Goal: Task Accomplishment & Management: Manage account settings

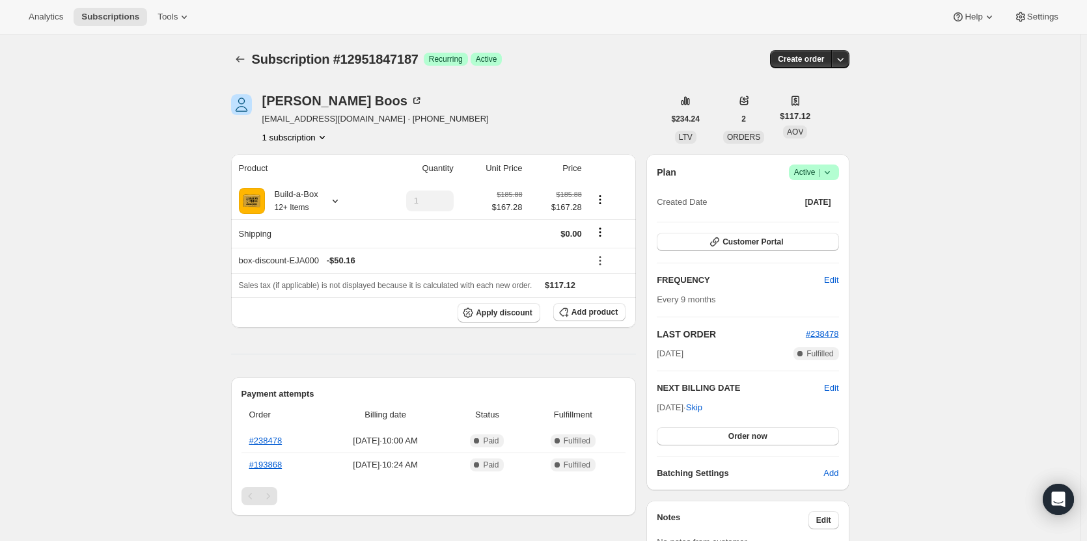
click at [820, 175] on span "|" at bounding box center [819, 172] width 2 height 10
click at [816, 215] on span "Cancel subscription" at bounding box center [818, 220] width 74 height 10
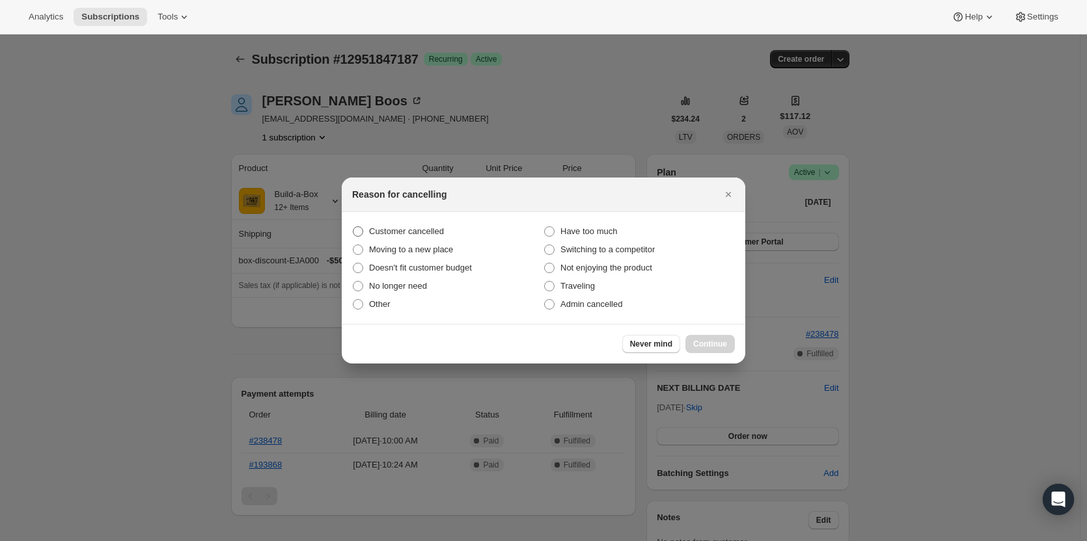
click at [431, 233] on span "Customer cancelled" at bounding box center [406, 231] width 75 height 10
click at [353, 227] on input "Customer cancelled" at bounding box center [353, 226] width 1 height 1
radio input "true"
click at [714, 344] on span "Continue" at bounding box center [710, 344] width 34 height 10
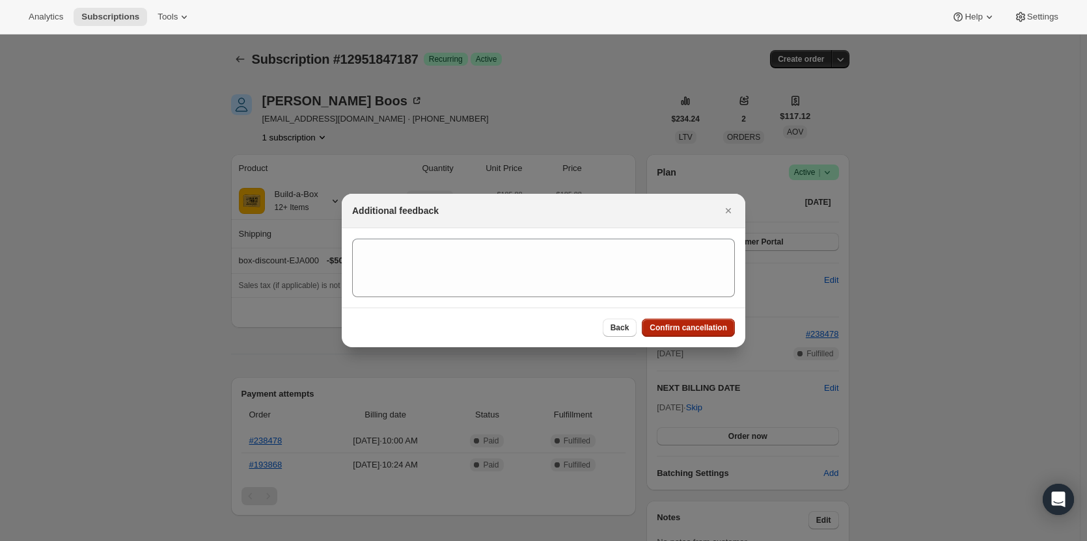
click at [712, 323] on span "Confirm cancellation" at bounding box center [687, 328] width 77 height 10
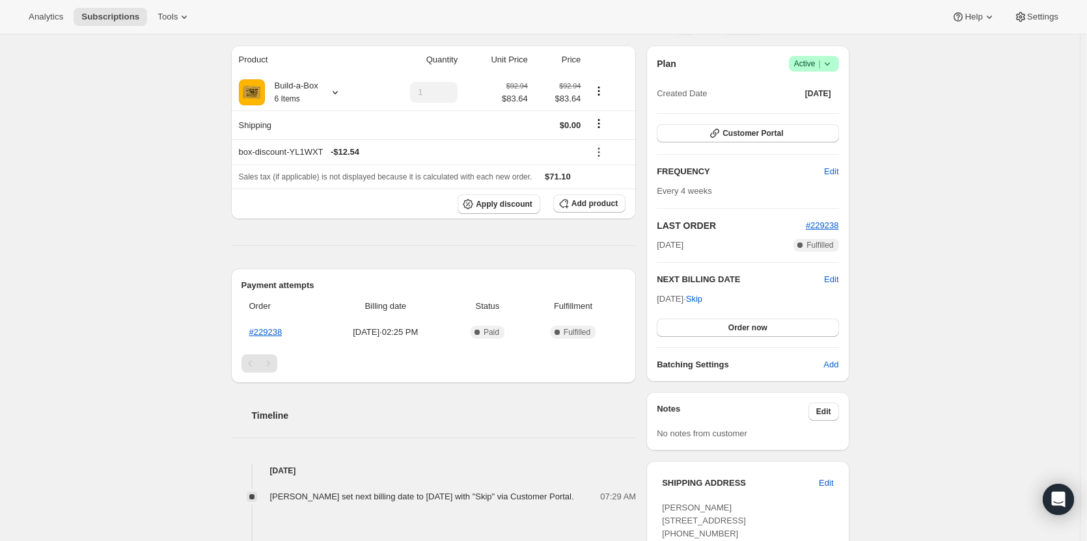
scroll to position [65, 0]
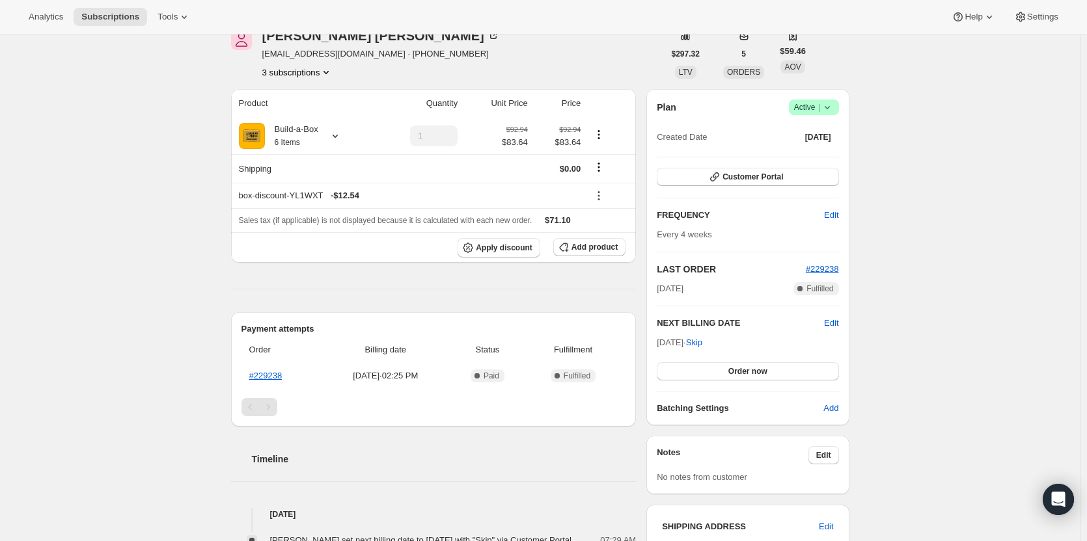
click at [322, 74] on icon "Product actions" at bounding box center [325, 72] width 13 height 13
click at [306, 124] on span "13462503699" at bounding box center [282, 119] width 52 height 10
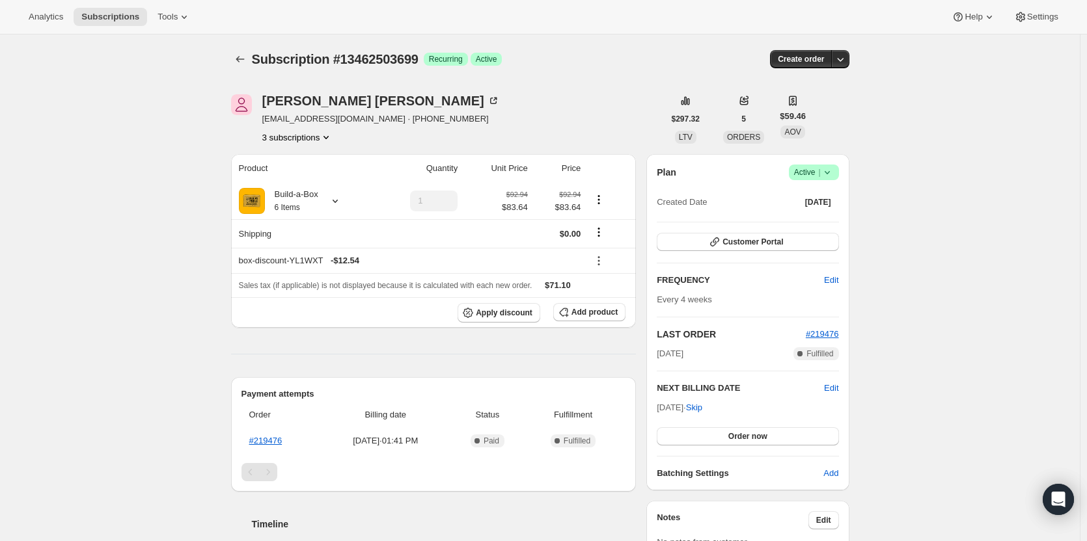
click at [319, 139] on button "3 subscriptions" at bounding box center [297, 137] width 71 height 13
click at [317, 165] on span "13291225363" at bounding box center [301, 161] width 90 height 13
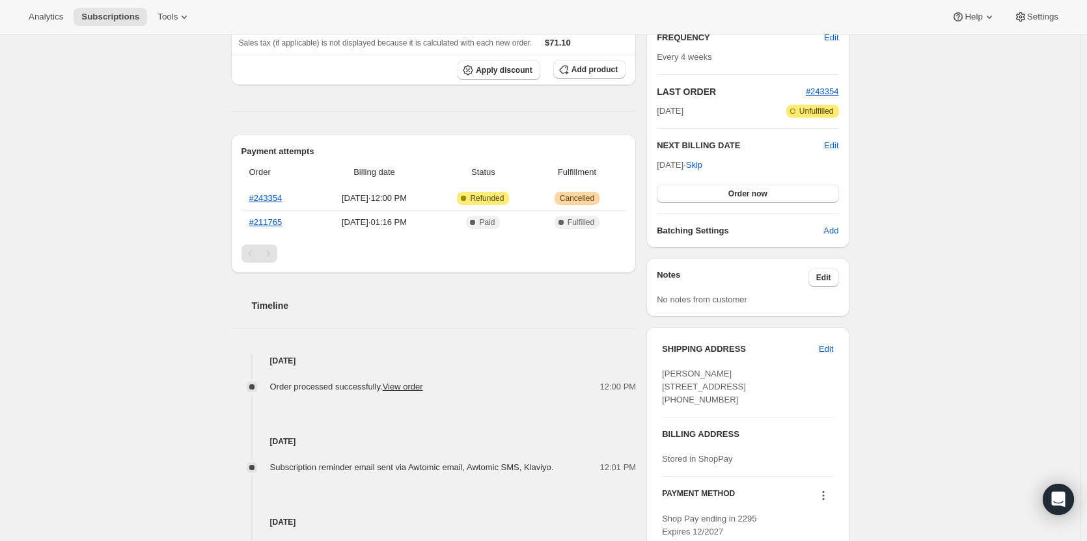
scroll to position [260, 0]
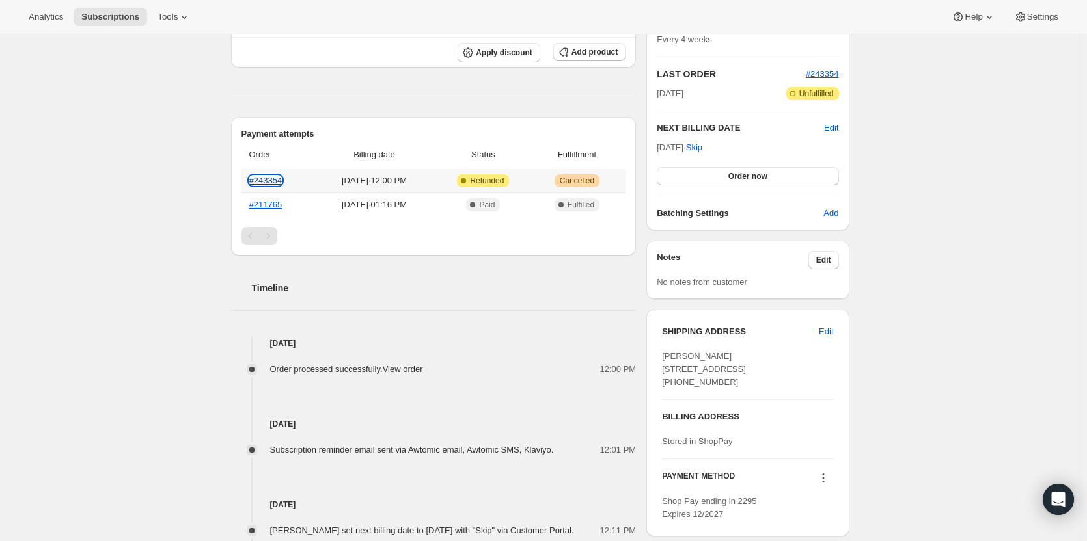
click at [279, 180] on link "#243354" at bounding box center [265, 181] width 33 height 10
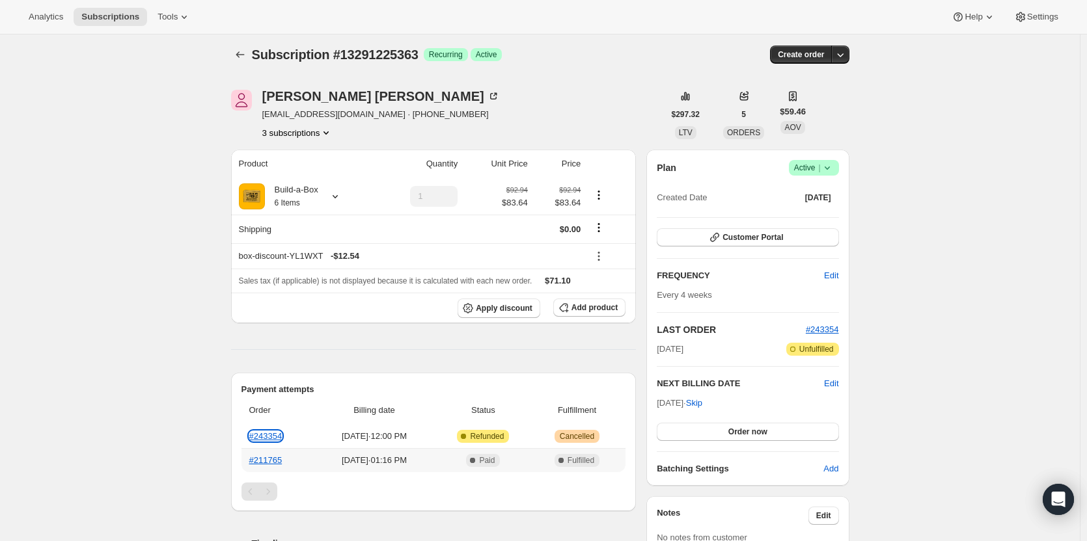
scroll to position [0, 0]
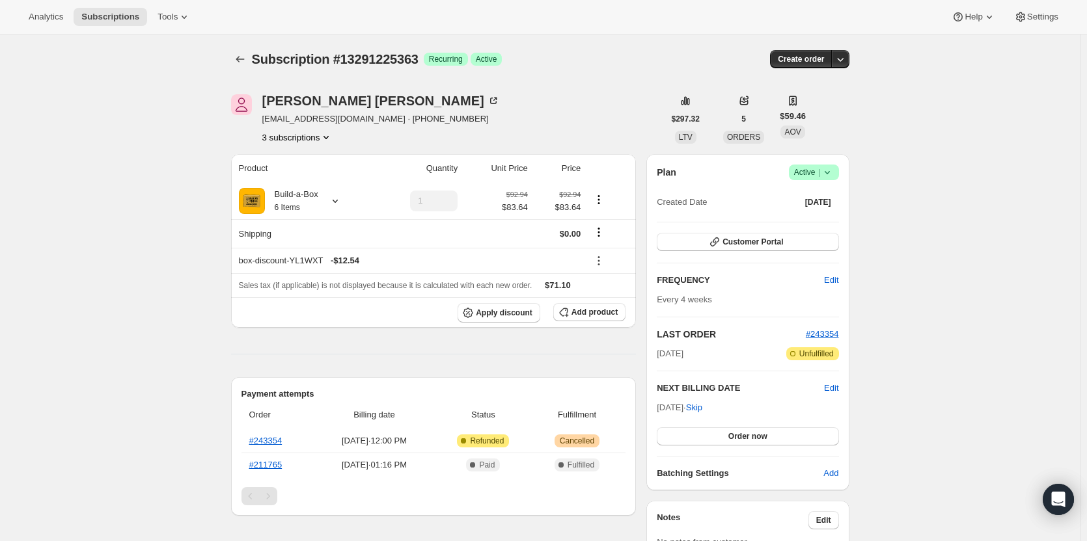
click at [309, 141] on button "3 subscriptions" at bounding box center [297, 137] width 71 height 13
click at [310, 181] on span "13462503699" at bounding box center [301, 184] width 90 height 13
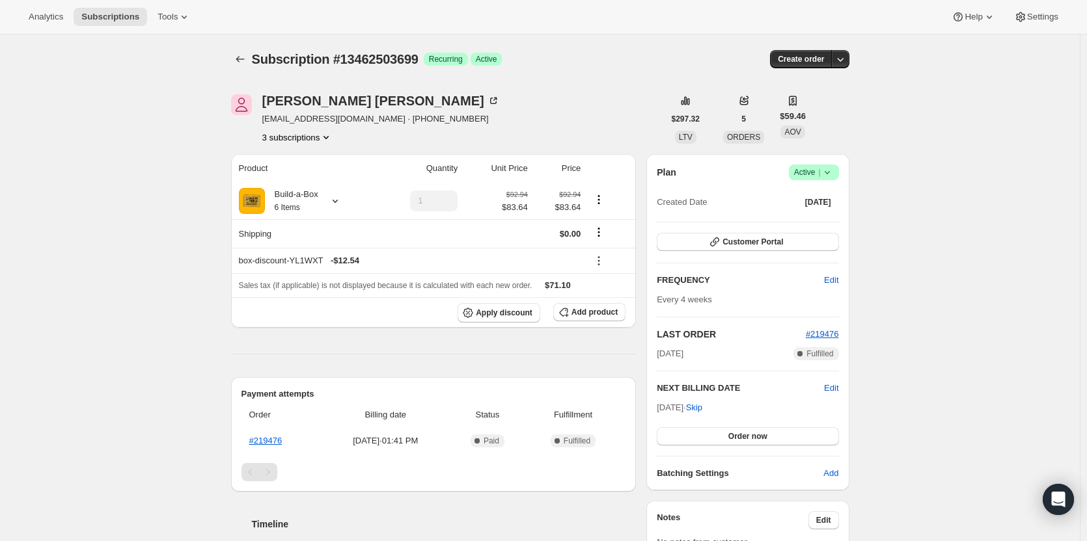
click at [301, 142] on button "3 subscriptions" at bounding box center [297, 137] width 71 height 13
click at [301, 202] on span "13724942611" at bounding box center [282, 206] width 52 height 10
click at [323, 141] on icon "Product actions" at bounding box center [325, 137] width 13 height 13
click at [317, 182] on span "13462503699" at bounding box center [301, 184] width 90 height 13
click at [306, 139] on button "3 subscriptions" at bounding box center [297, 137] width 71 height 13
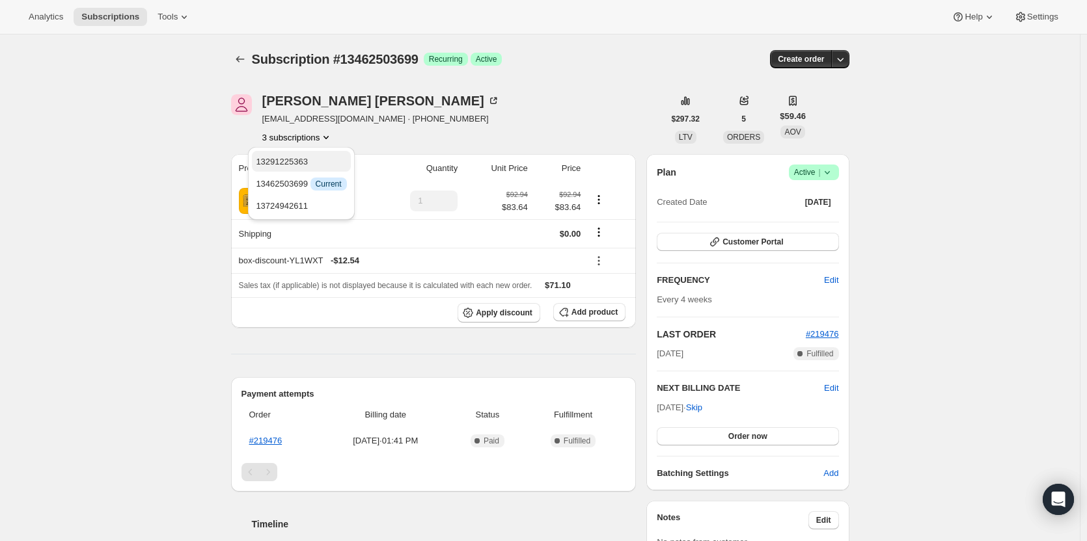
click at [306, 162] on span "13291225363" at bounding box center [282, 162] width 52 height 10
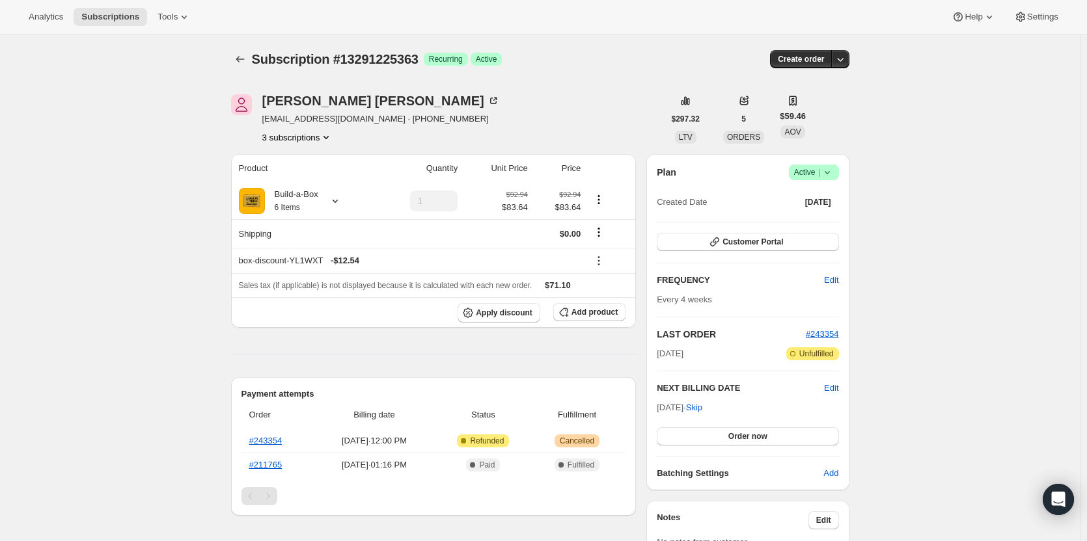
click at [299, 137] on button "3 subscriptions" at bounding box center [297, 137] width 71 height 13
click at [302, 206] on span "13724942611" at bounding box center [282, 206] width 52 height 10
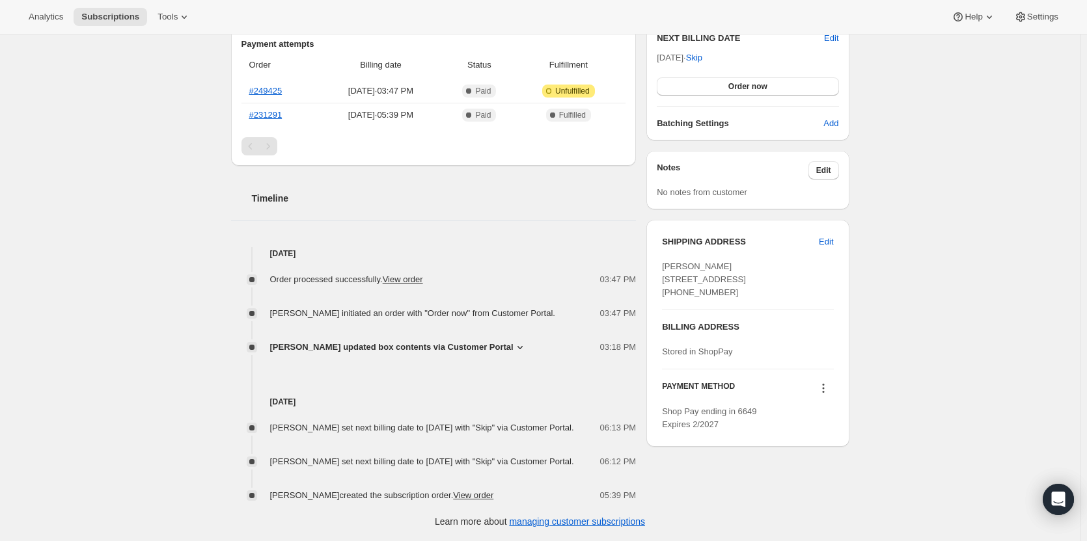
scroll to position [375, 0]
click at [396, 341] on span "Don Hughes updated box contents via Customer Portal" at bounding box center [391, 347] width 243 height 13
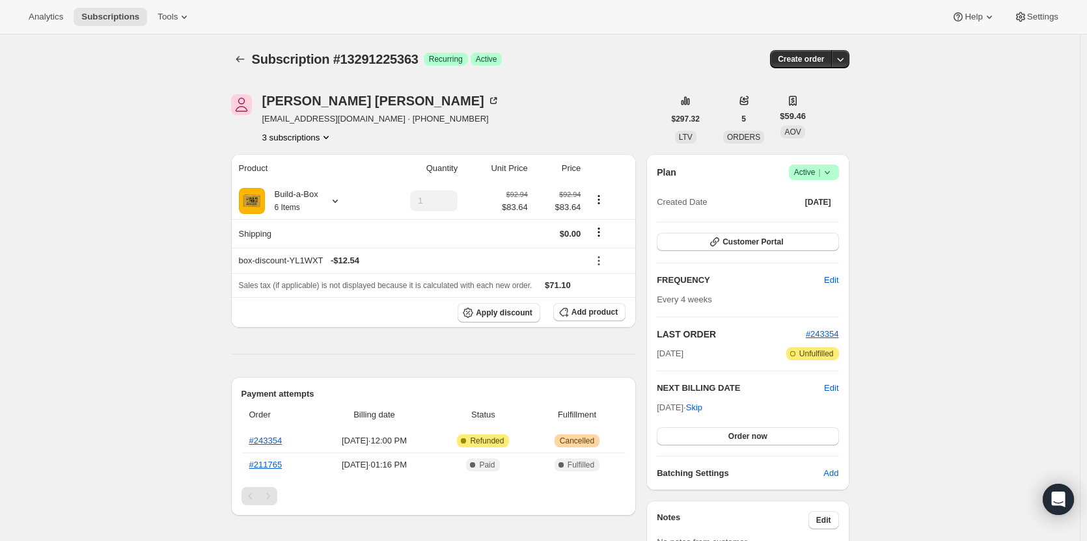
click at [824, 172] on icon at bounding box center [826, 172] width 13 height 13
click at [806, 226] on span "Cancel subscription" at bounding box center [818, 220] width 74 height 13
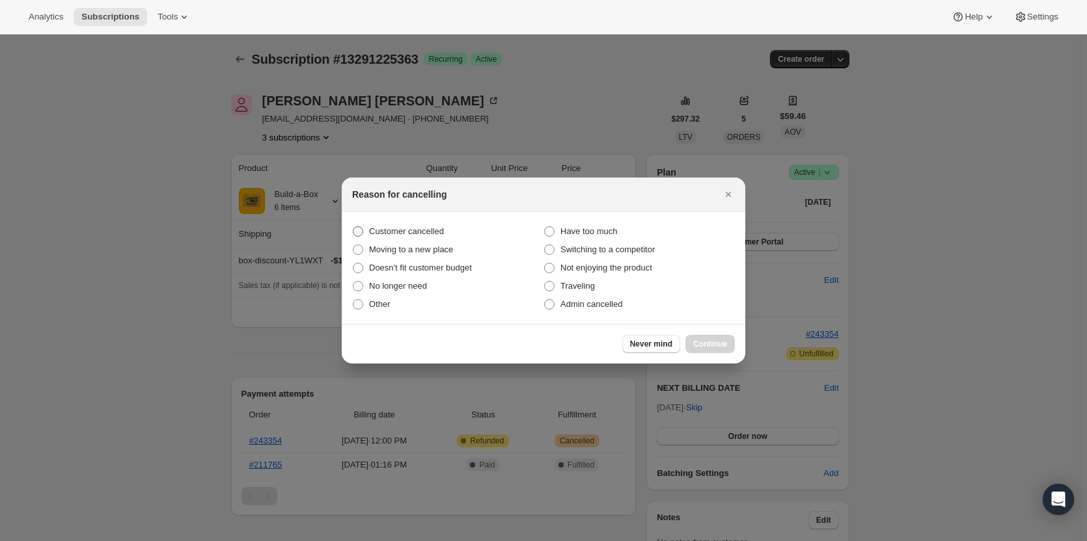
click at [390, 226] on span "Customer cancelled" at bounding box center [406, 231] width 75 height 10
click at [353, 226] on input "Customer cancelled" at bounding box center [353, 226] width 1 height 1
radio input "true"
click at [716, 345] on span "Continue" at bounding box center [710, 344] width 34 height 10
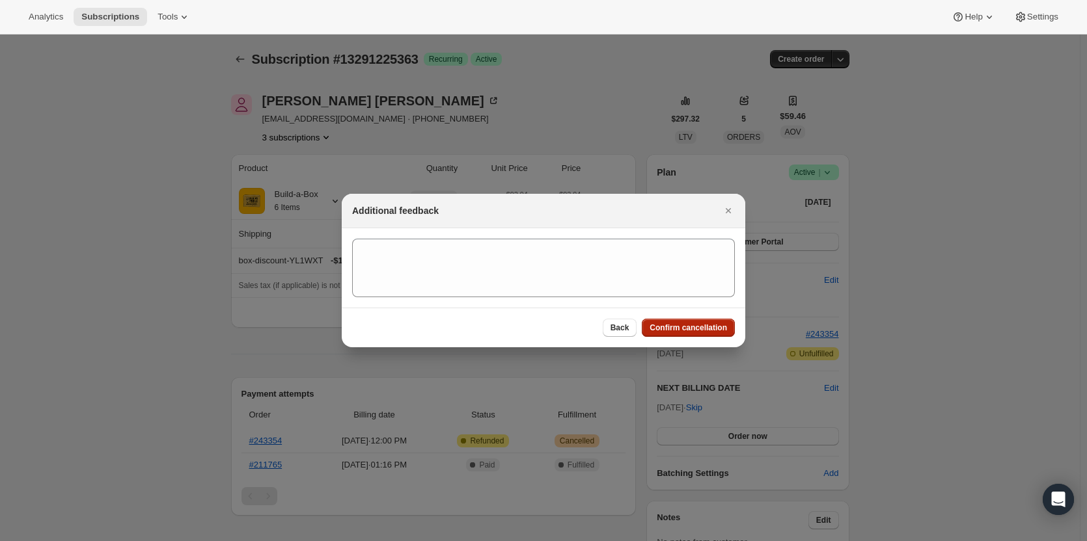
click at [696, 321] on button "Confirm cancellation" at bounding box center [688, 328] width 93 height 18
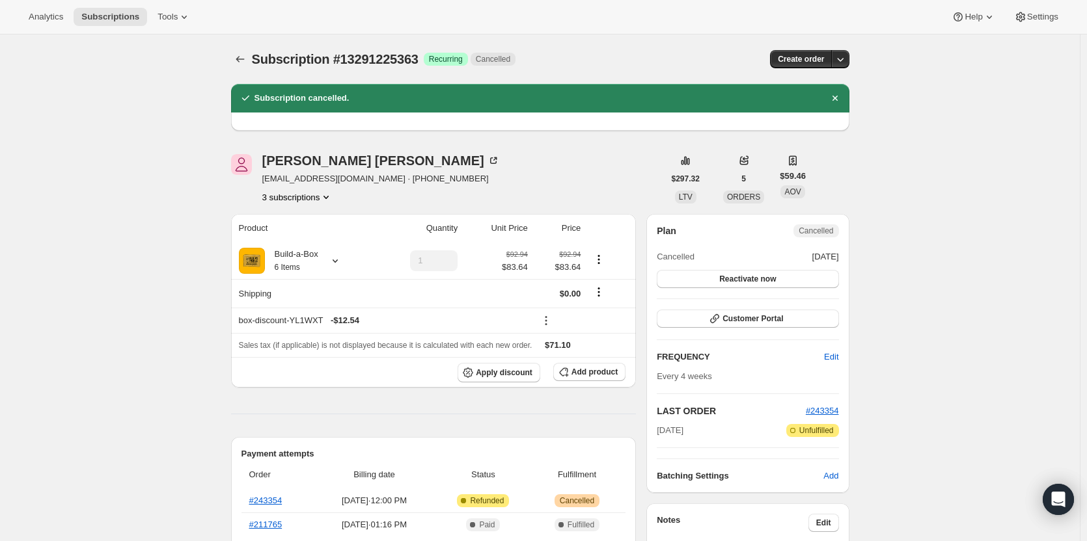
click at [304, 196] on button "3 subscriptions" at bounding box center [297, 197] width 71 height 13
click at [307, 238] on span "13462503699" at bounding box center [301, 243] width 90 height 13
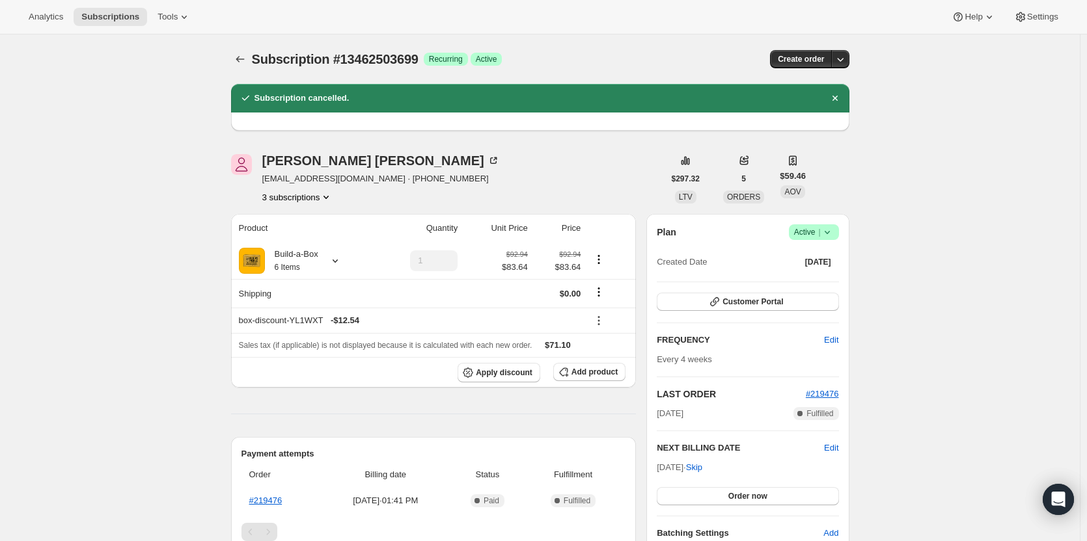
click at [828, 239] on span "Success Active |" at bounding box center [814, 232] width 50 height 16
click at [819, 275] on span "Cancel subscription" at bounding box center [818, 280] width 74 height 10
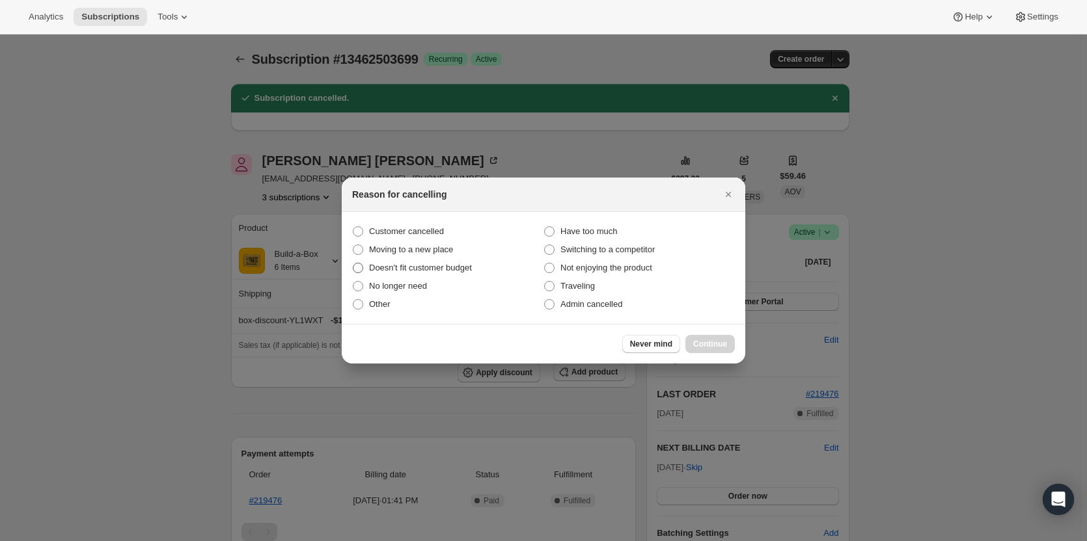
drag, startPoint x: 430, startPoint y: 223, endPoint x: 529, endPoint y: 273, distance: 110.6
click at [430, 224] on label "Customer cancelled" at bounding box center [447, 232] width 191 height 18
click at [353, 226] on input "Customer cancelled" at bounding box center [353, 226] width 1 height 1
radio input "true"
click at [714, 340] on span "Continue" at bounding box center [710, 344] width 34 height 10
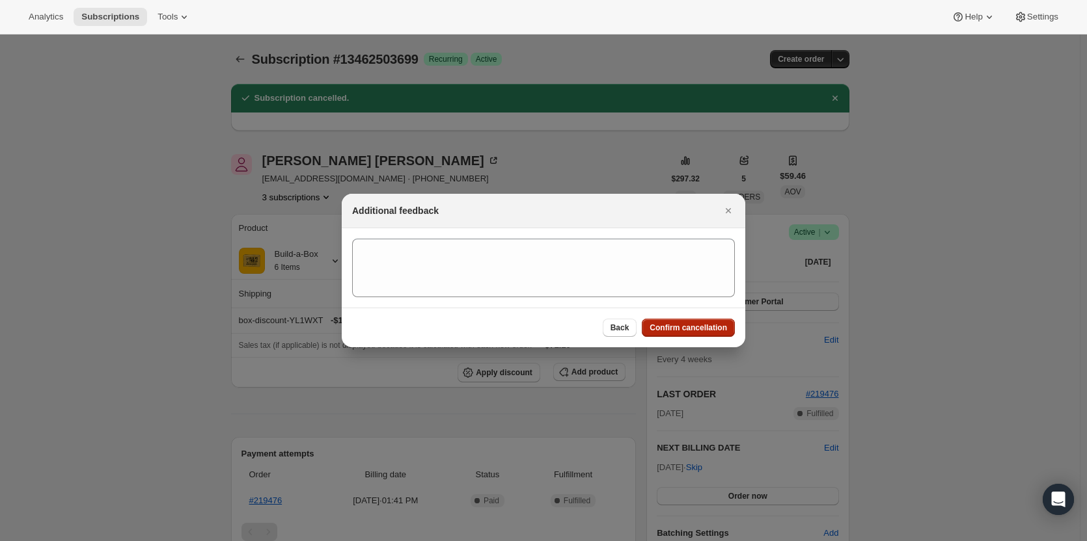
click at [709, 321] on button "Confirm cancellation" at bounding box center [688, 328] width 93 height 18
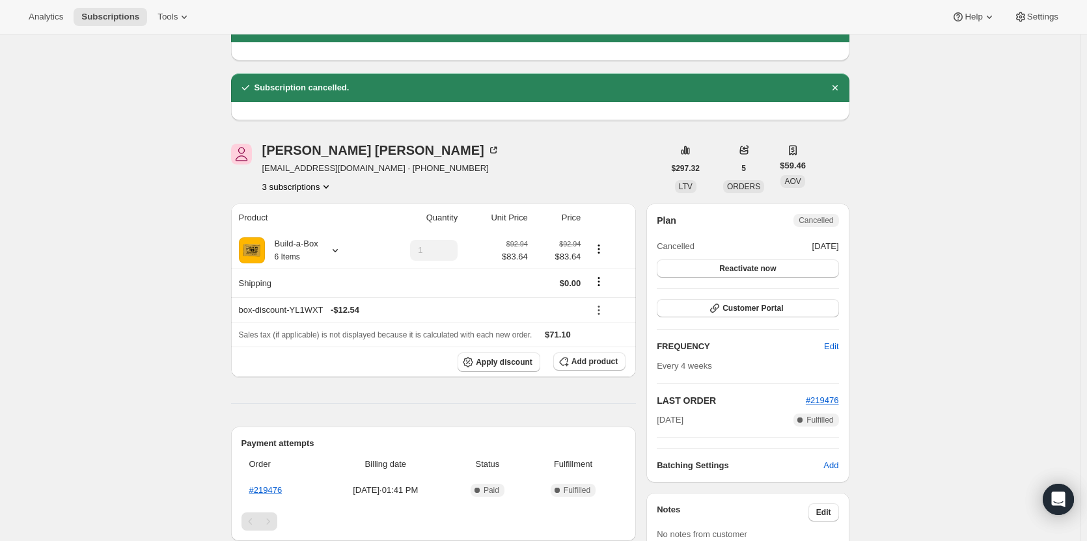
scroll to position [65, 0]
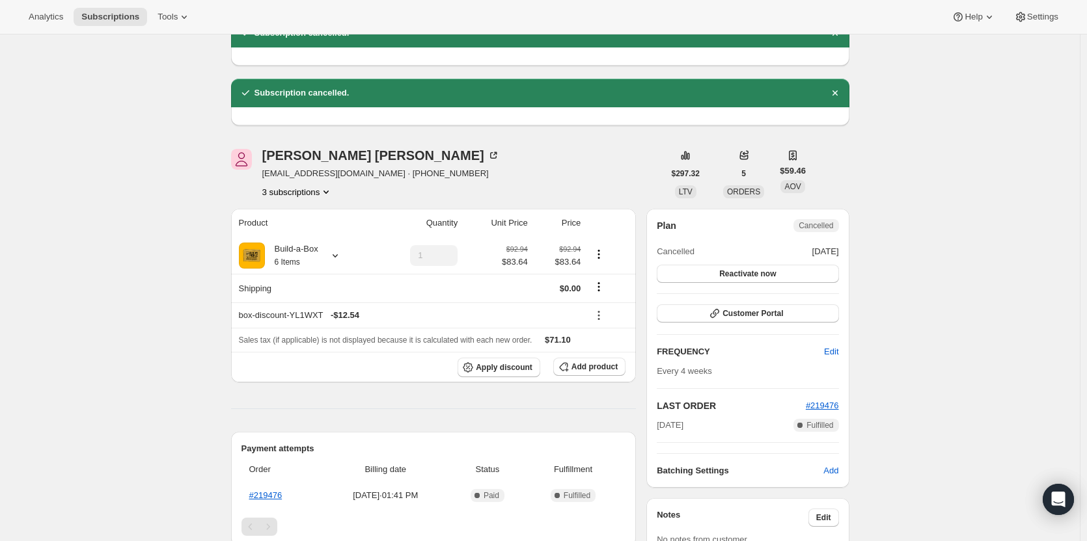
click at [298, 198] on button "3 subscriptions" at bounding box center [297, 191] width 71 height 13
click at [301, 252] on button "13724942611" at bounding box center [301, 260] width 98 height 21
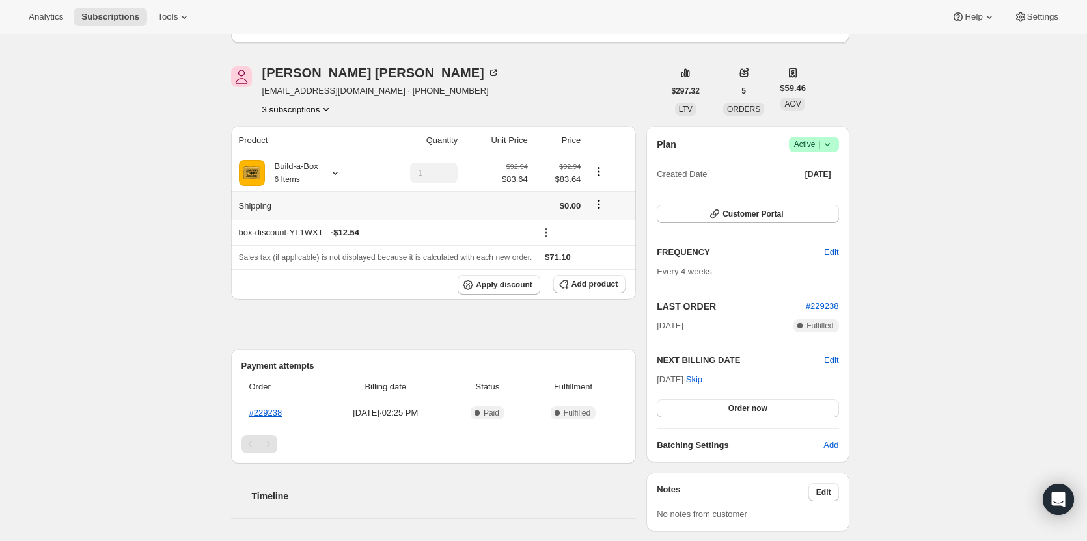
scroll to position [130, 0]
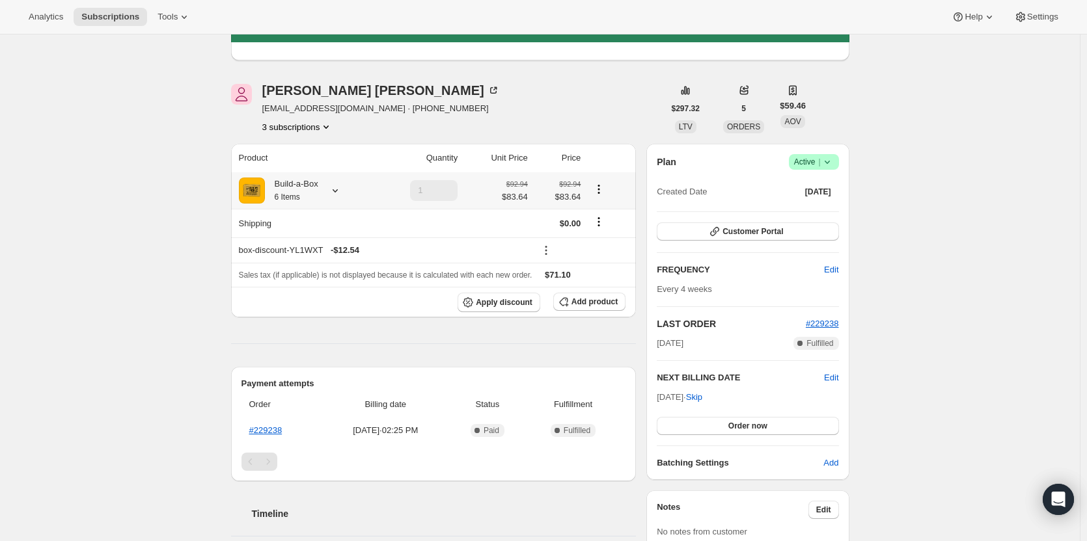
click at [335, 193] on icon at bounding box center [335, 190] width 13 height 13
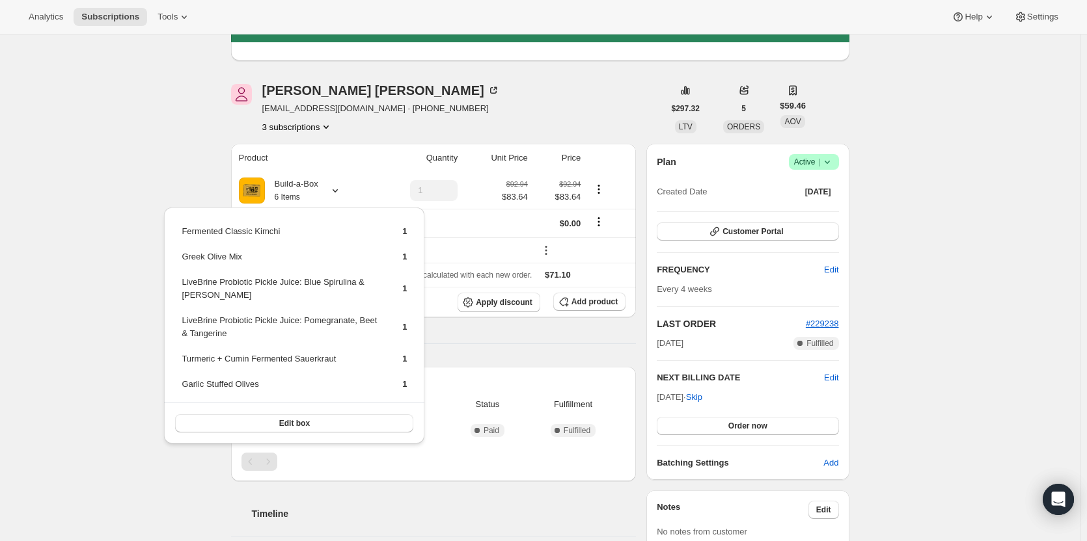
click at [154, 158] on div "Subscription #13724942611. This page is ready Subscription #13724942611 Success…" at bounding box center [539, 467] width 1079 height 1127
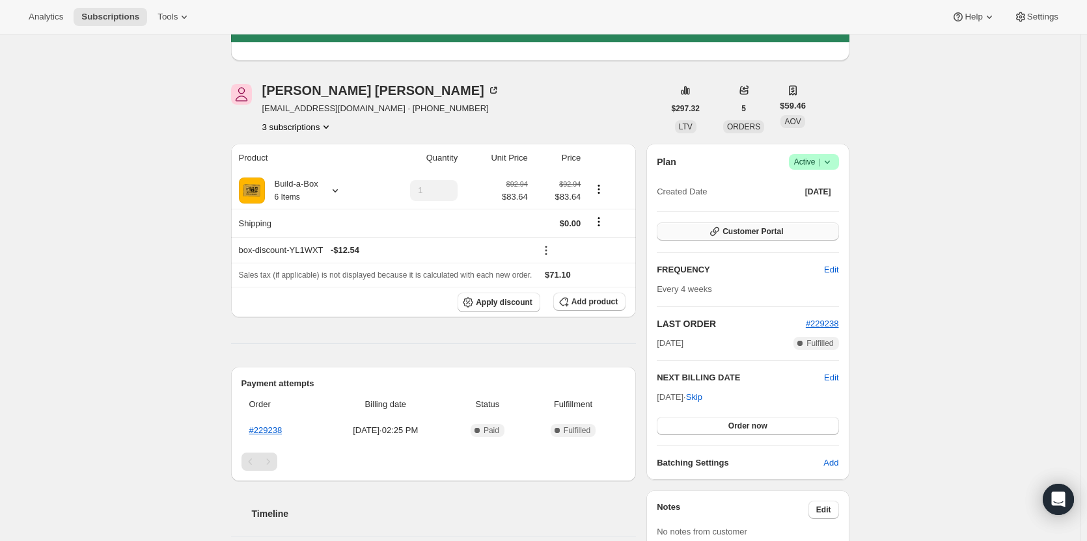
click at [746, 225] on button "Customer Portal" at bounding box center [747, 232] width 182 height 18
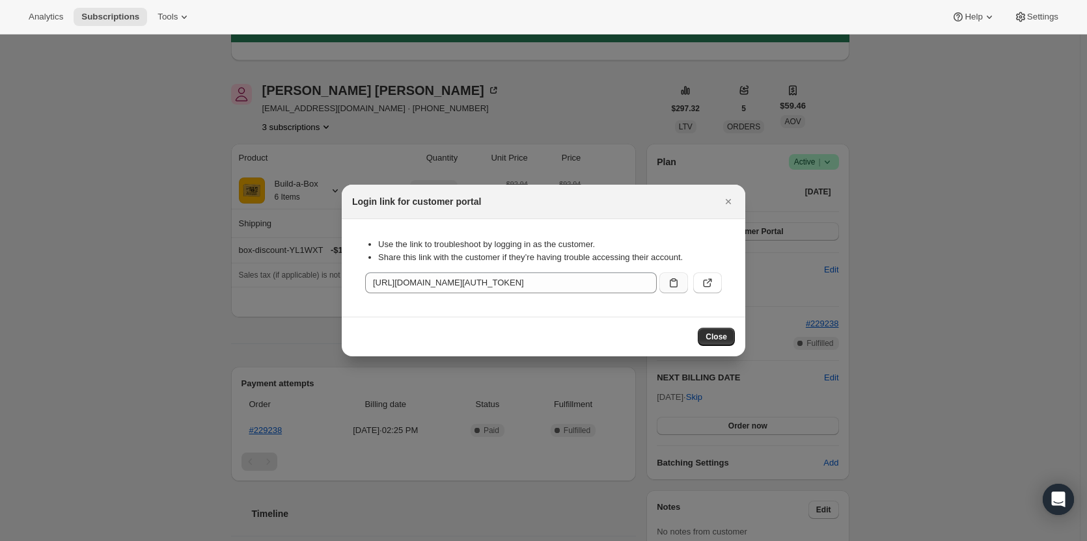
click at [668, 280] on icon ":ro3:" at bounding box center [673, 283] width 13 height 13
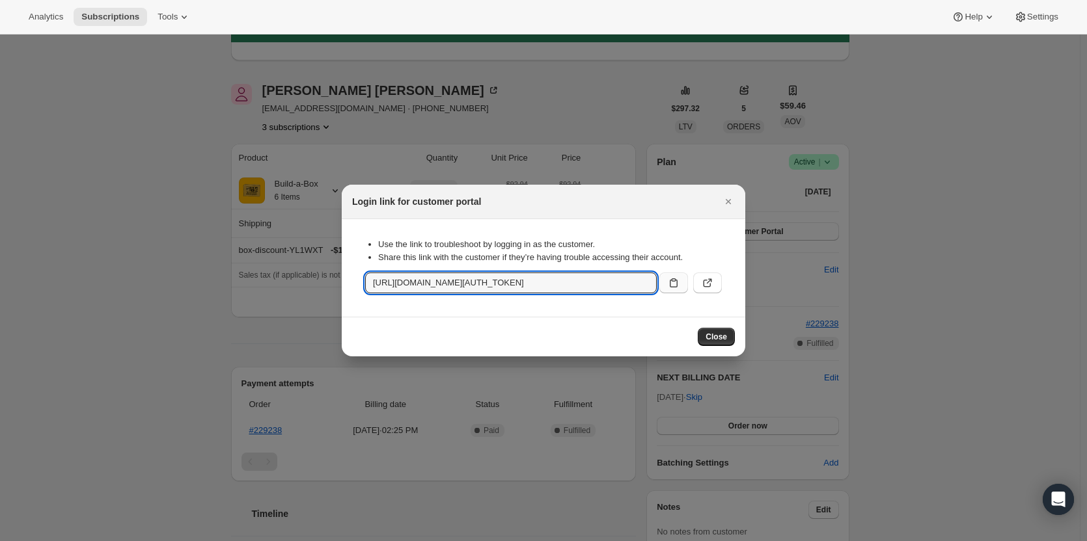
click at [46, 126] on div at bounding box center [543, 270] width 1087 height 541
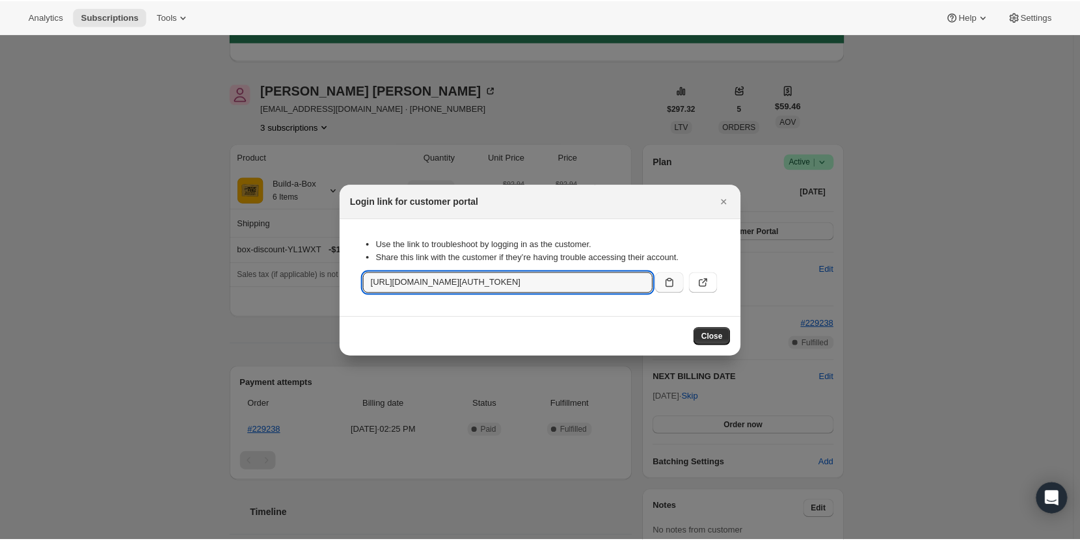
scroll to position [130, 0]
